Goal: Task Accomplishment & Management: Use online tool/utility

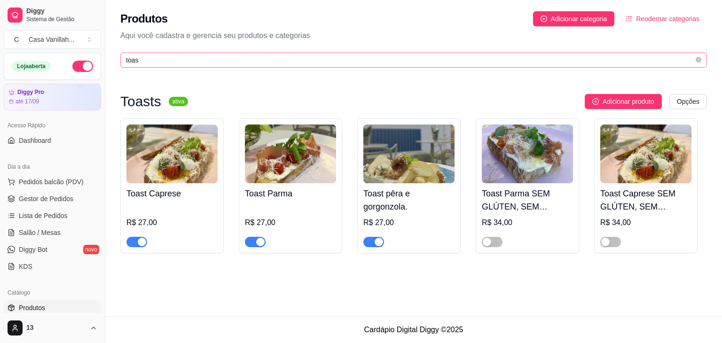
click at [312, 55] on div "Produtos Adicionar categoria Reodernar categorias Aqui você cadastra e gerencia…" at bounding box center [413, 36] width 617 height 73
click at [310, 64] on input "toas" at bounding box center [410, 60] width 568 height 10
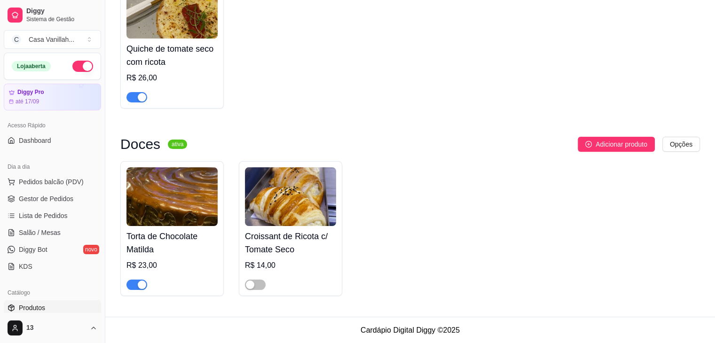
scroll to position [146, 0]
type input "mat"
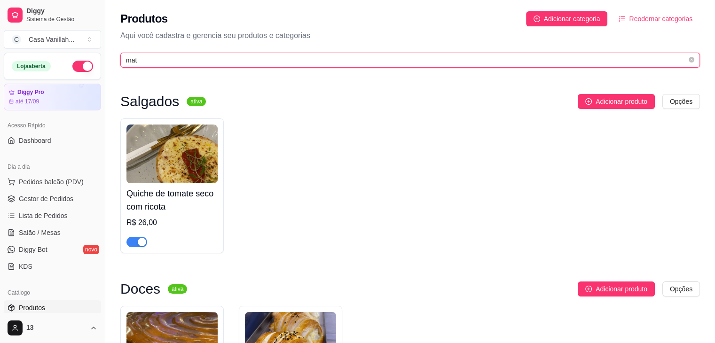
click at [229, 64] on input "mat" at bounding box center [406, 60] width 561 height 10
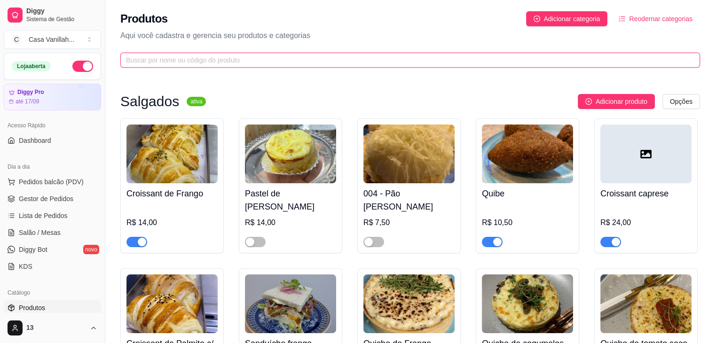
click at [211, 55] on input "text" at bounding box center [406, 60] width 561 height 10
type input "c"
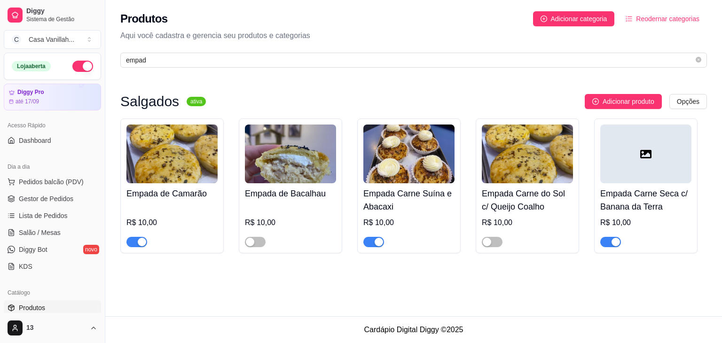
click at [609, 241] on button "button" at bounding box center [610, 242] width 21 height 10
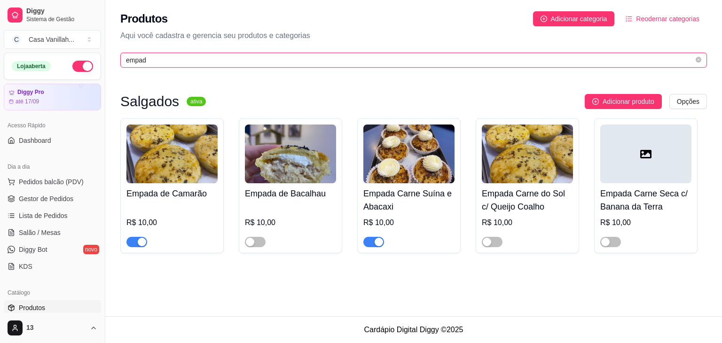
click at [290, 55] on input "empad" at bounding box center [410, 60] width 568 height 10
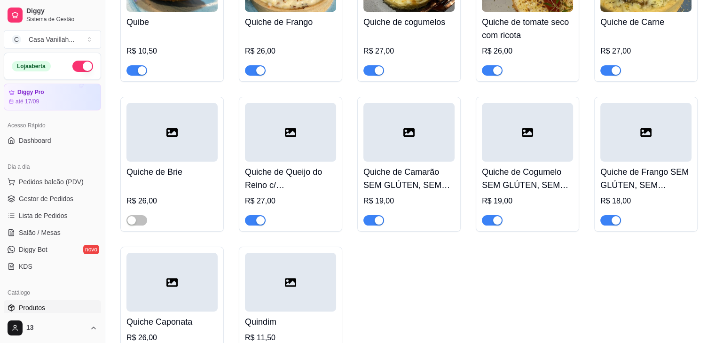
scroll to position [188, 0]
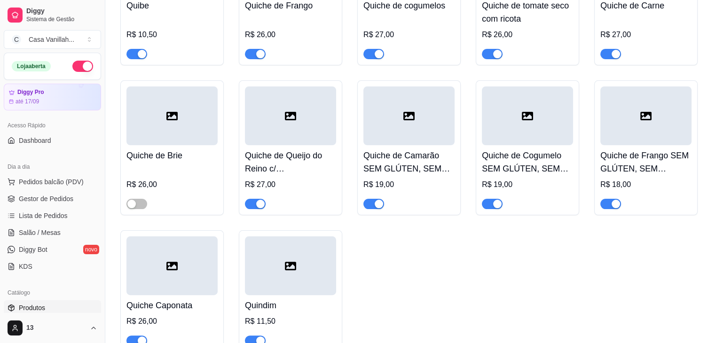
type input "qui"
click at [613, 206] on div "button" at bounding box center [615, 204] width 8 height 8
